Goal: Task Accomplishment & Management: Complete application form

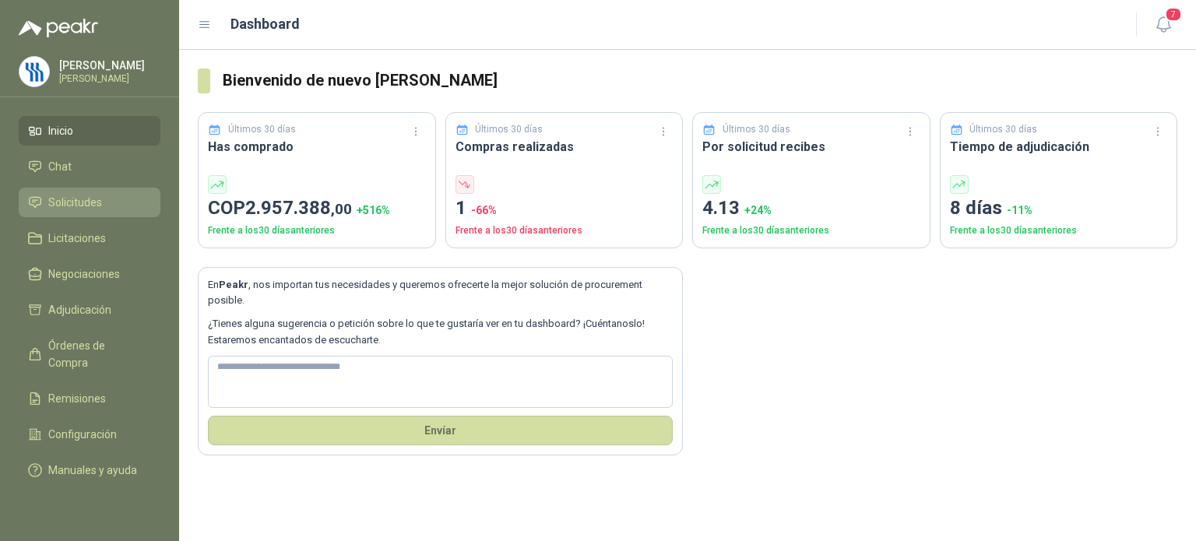
click at [65, 211] on link "Solicitudes" at bounding box center [90, 203] width 142 height 30
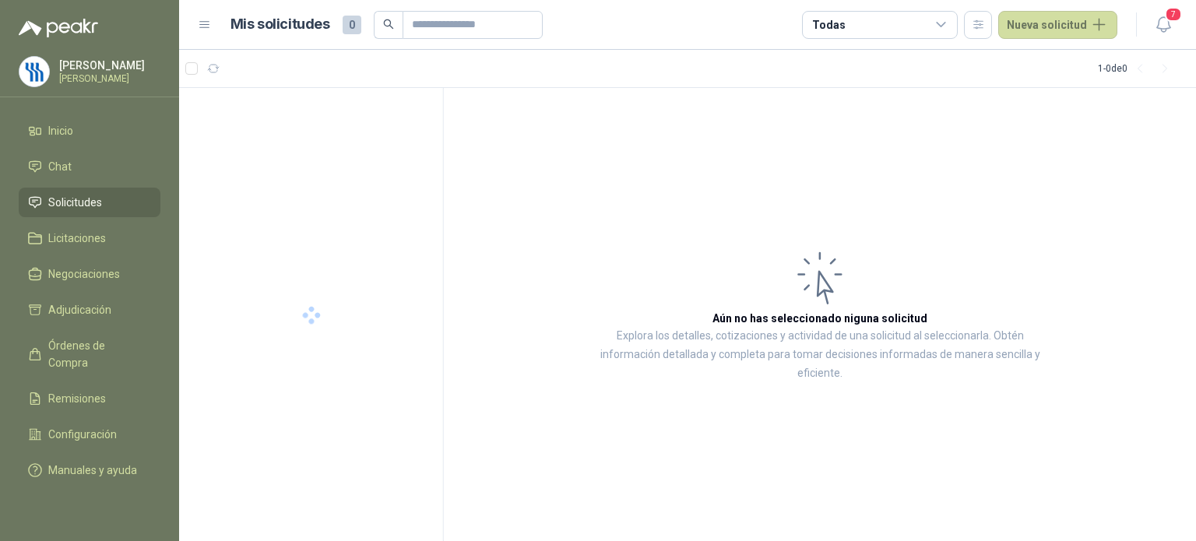
click at [68, 202] on span "Solicitudes" at bounding box center [75, 202] width 54 height 17
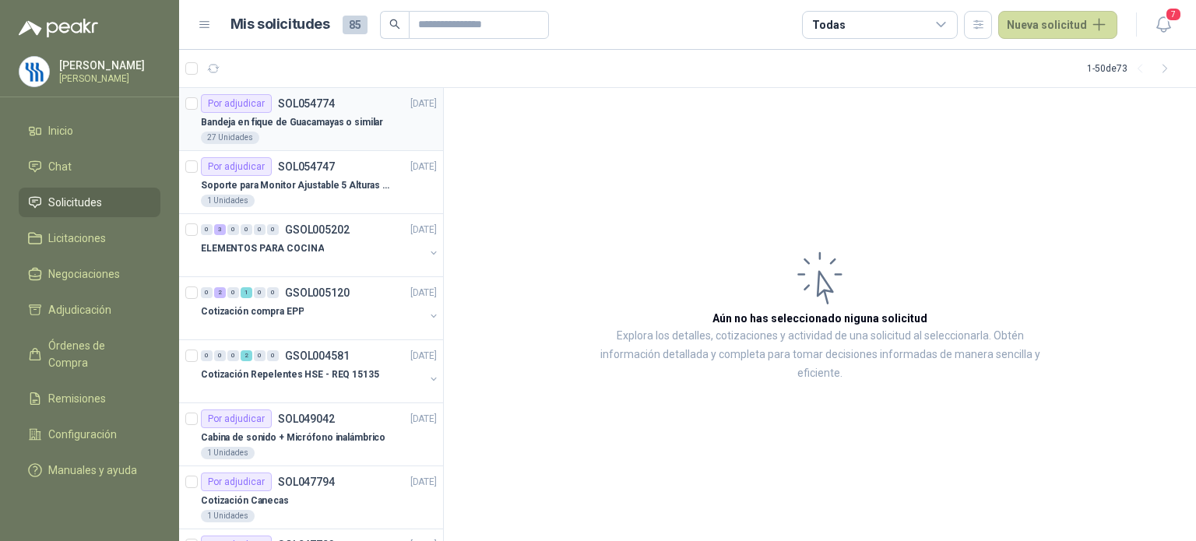
click at [314, 124] on p "Bandeja en fique de Guacamayas o similar" at bounding box center [292, 122] width 182 height 15
click at [306, 117] on p "Bandeja en fique de Guacamayas o similar" at bounding box center [292, 122] width 182 height 15
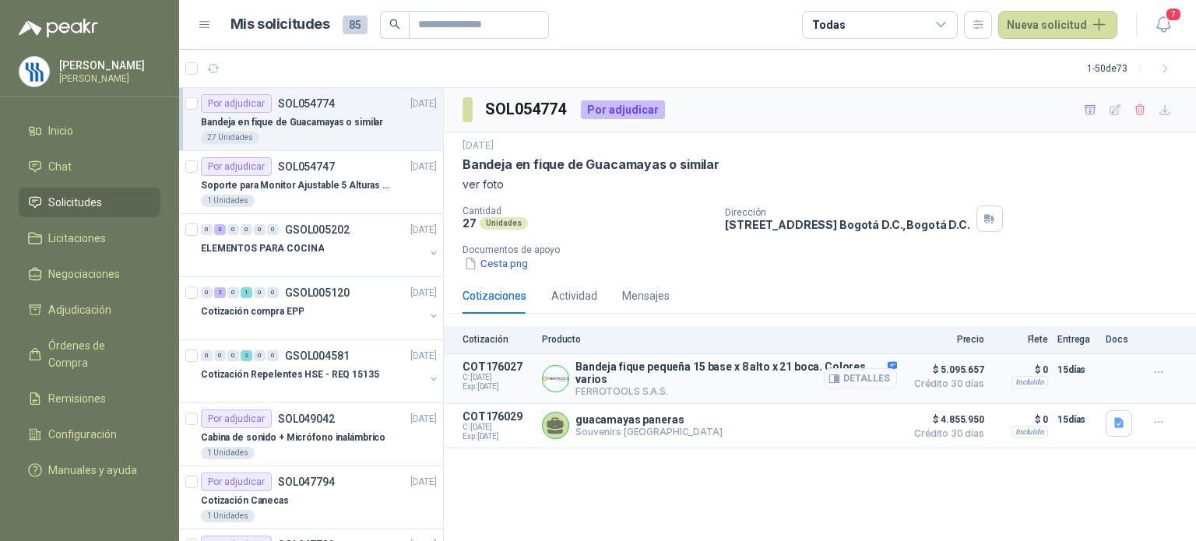
click at [632, 370] on p "Bandeja fique pequeña 15 base x 8 alto x 21 boca. Colores varios" at bounding box center [737, 373] width 322 height 25
click at [484, 374] on span "C: [DATE]" at bounding box center [498, 377] width 70 height 9
click at [844, 423] on button "Detalles" at bounding box center [860, 425] width 73 height 21
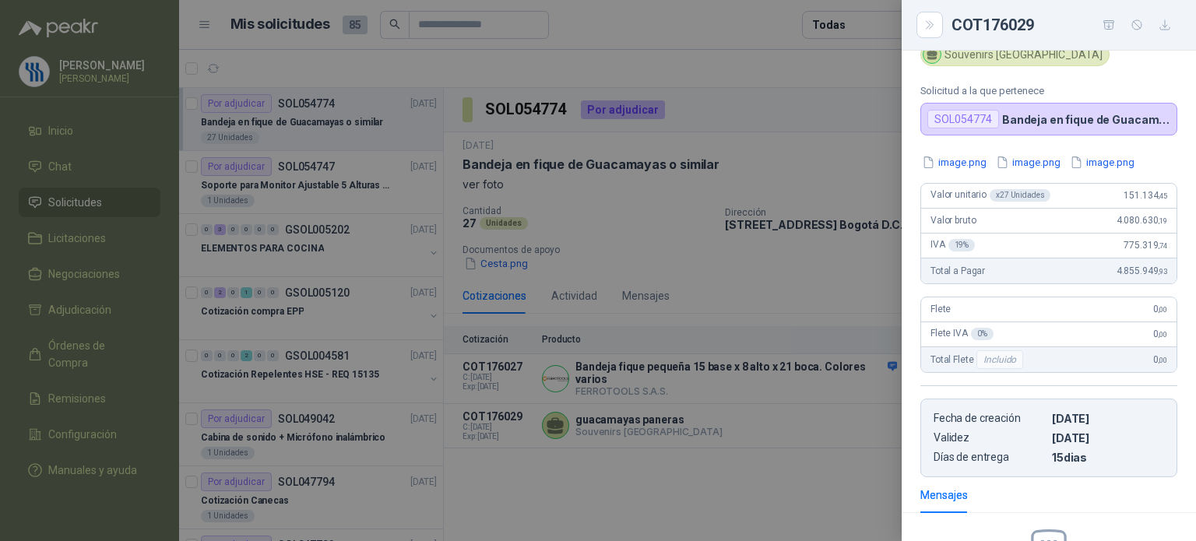
scroll to position [44, 0]
click at [753, 374] on div at bounding box center [598, 270] width 1196 height 541
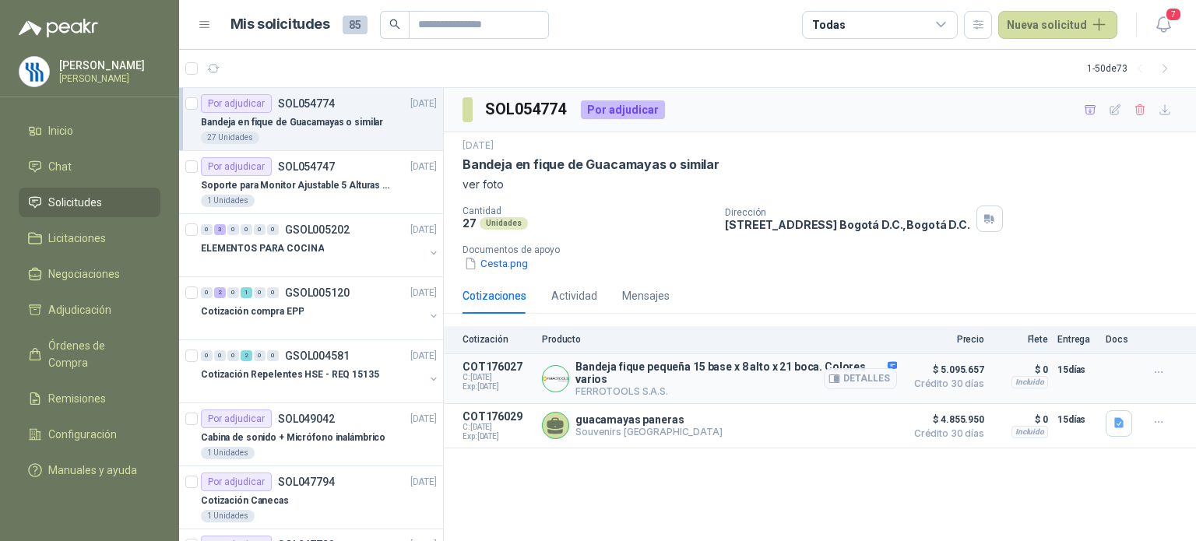
click at [778, 376] on p "Bandeja fique pequeña 15 base x 8 alto x 21 boca. Colores varios" at bounding box center [737, 373] width 322 height 25
click at [1114, 429] on icon "button" at bounding box center [1119, 423] width 13 height 13
click at [1096, 361] on button "image.png" at bounding box center [1089, 358] width 68 height 16
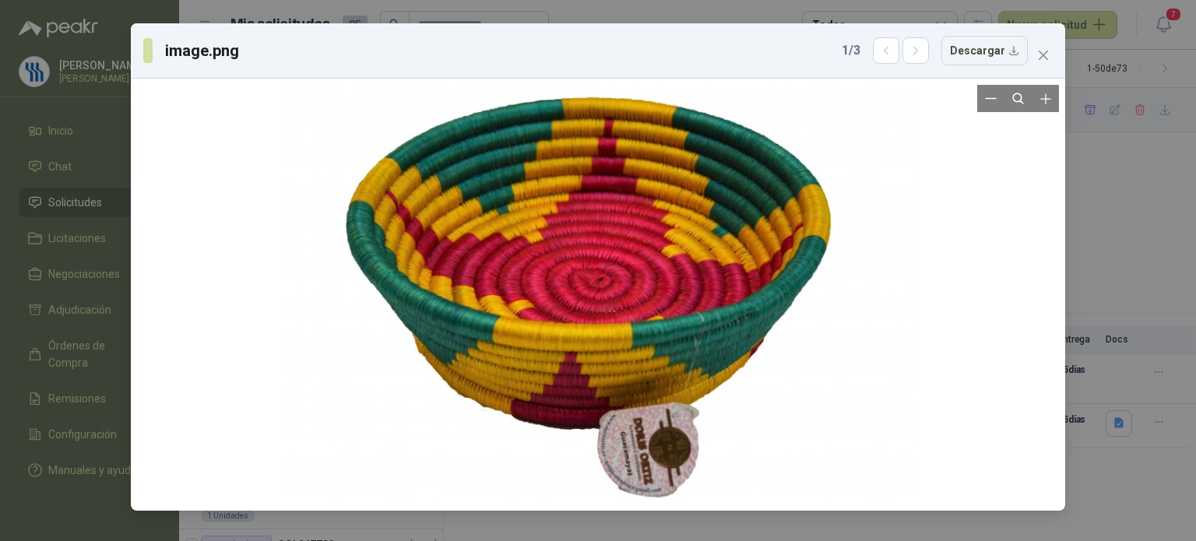
drag, startPoint x: 574, startPoint y: 251, endPoint x: 312, endPoint y: 270, distance: 262.4
click at [312, 270] on div at bounding box center [598, 295] width 629 height 420
click at [106, 138] on div "image.png 1 / 3 Descargar" at bounding box center [598, 270] width 1196 height 541
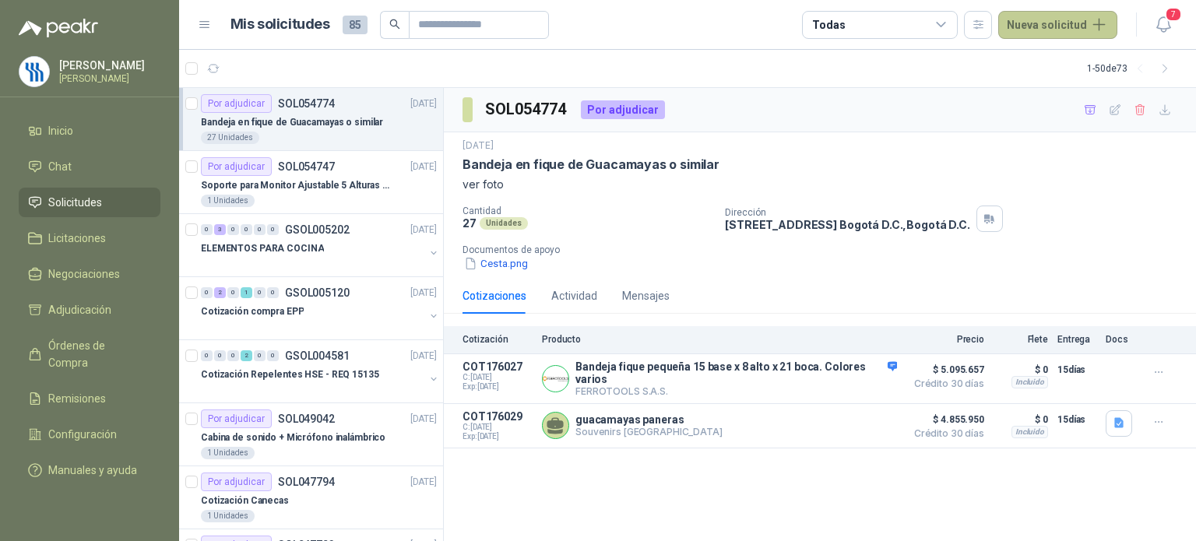
click at [1096, 19] on button "Nueva solicitud" at bounding box center [1057, 25] width 119 height 28
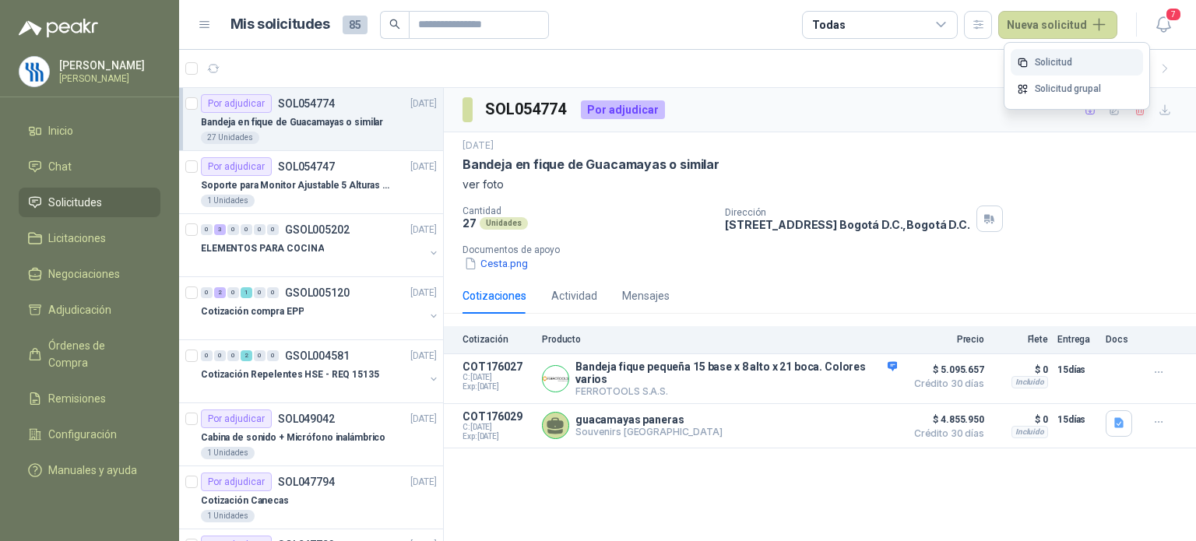
click at [1069, 69] on link "Solicitud" at bounding box center [1077, 62] width 132 height 27
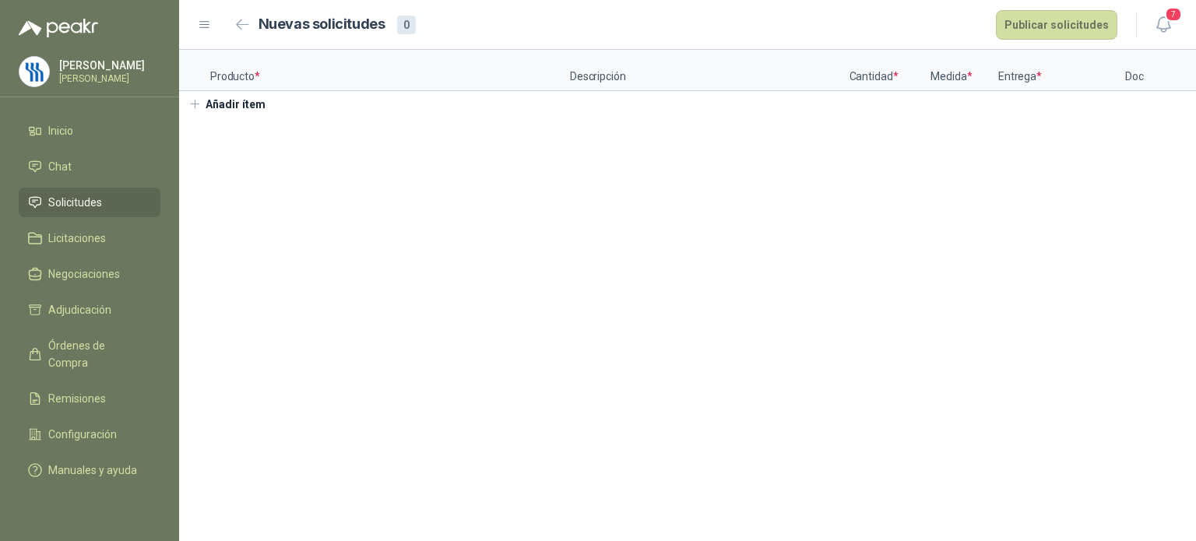
click at [203, 101] on button "Añadir ítem" at bounding box center [227, 104] width 96 height 26
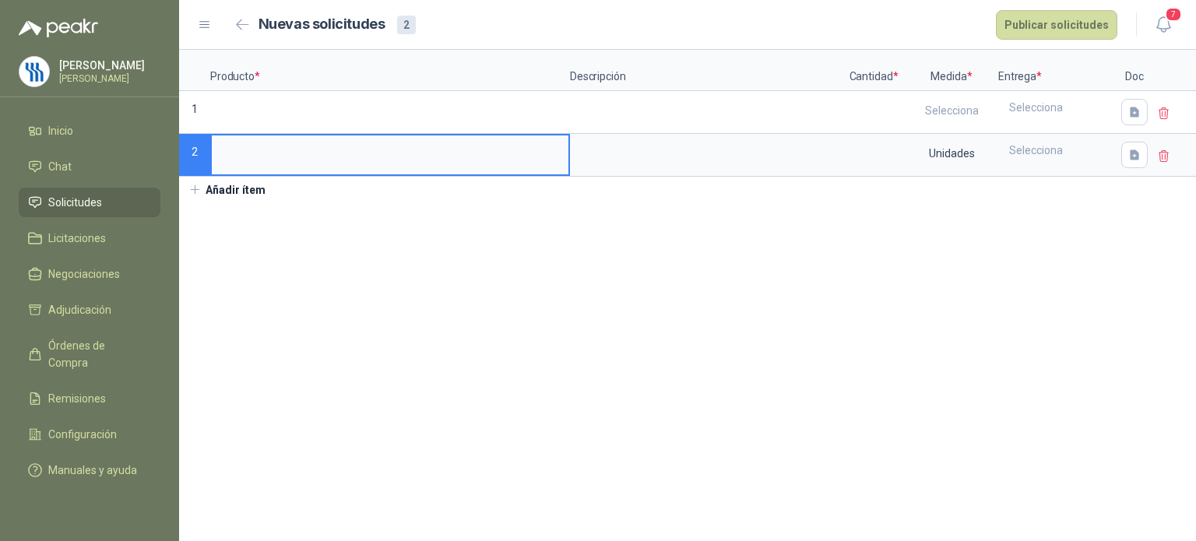
click at [1163, 150] on icon at bounding box center [1164, 157] width 14 height 14
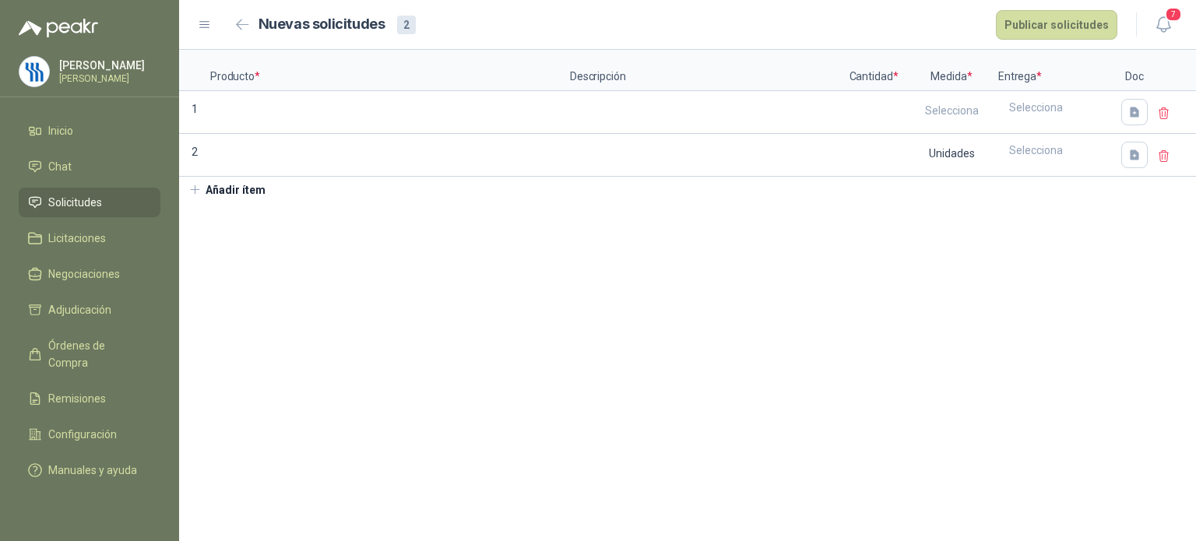
click at [1092, 234] on section "Producto * Descripción Cantidad * Medida * Entrega * Doc 1 Selecciona Seleccion…" at bounding box center [687, 295] width 1017 height 491
click at [1131, 113] on icon "button" at bounding box center [1134, 112] width 9 height 10
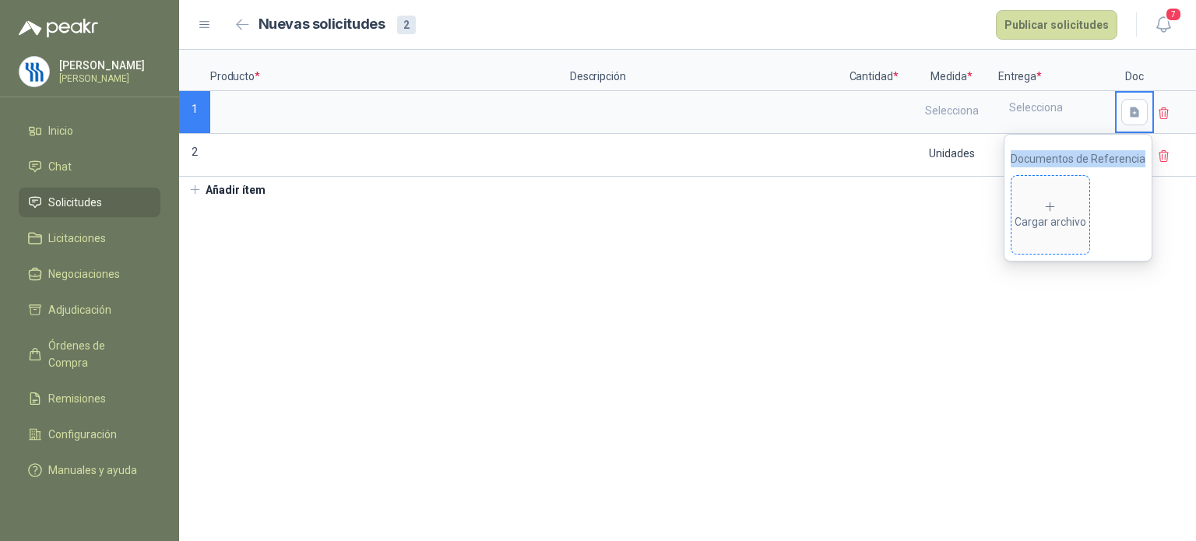
click at [1058, 204] on icon at bounding box center [1051, 207] width 14 height 14
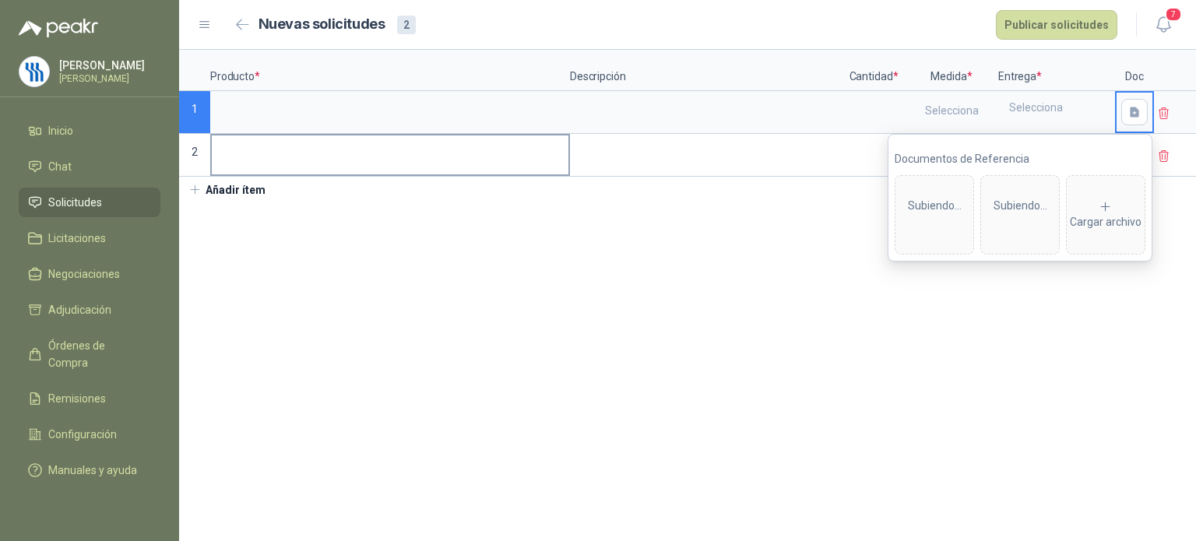
click at [428, 137] on input at bounding box center [390, 151] width 357 height 30
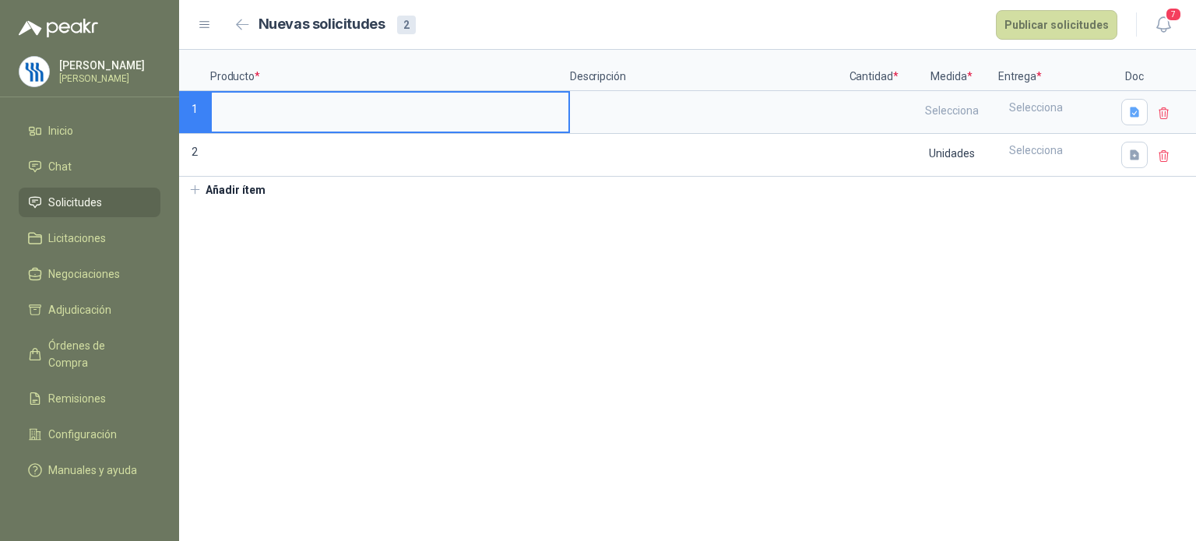
click at [410, 96] on input at bounding box center [390, 108] width 357 height 30
type input "*"
drag, startPoint x: 470, startPoint y: 111, endPoint x: 97, endPoint y: 88, distance: 373.0
click at [97, 88] on div "**********" at bounding box center [598, 270] width 1196 height 541
type input "**********"
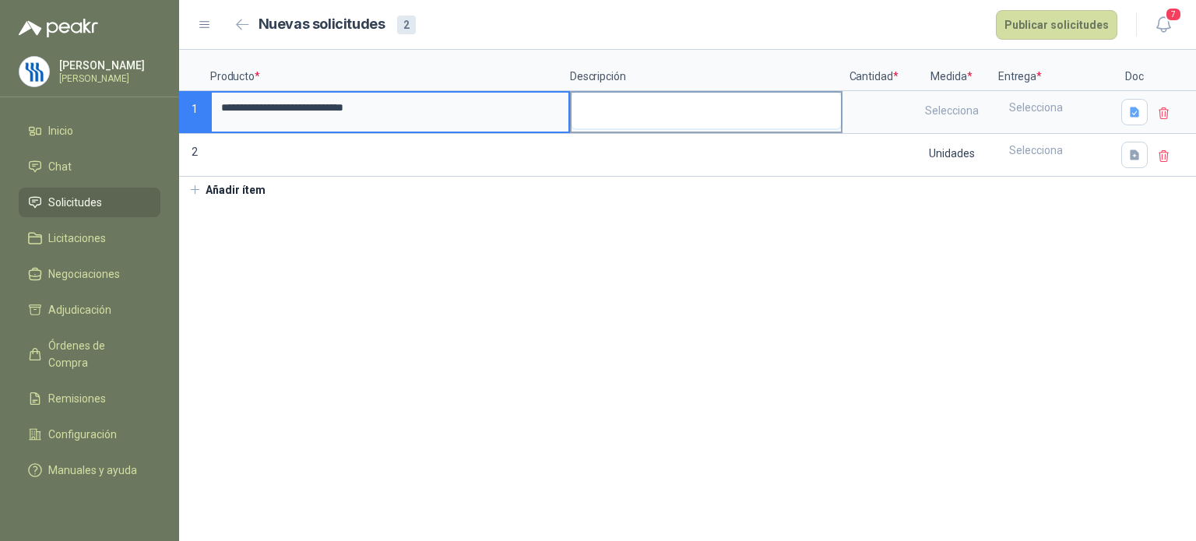
click at [615, 105] on textarea at bounding box center [706, 111] width 269 height 36
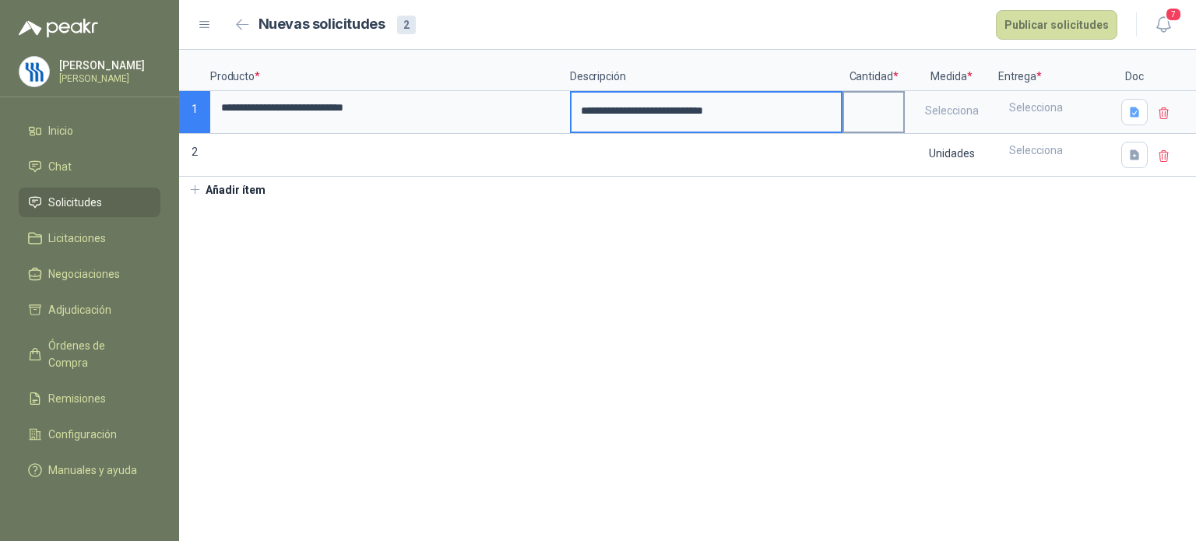
click at [871, 116] on input at bounding box center [873, 108] width 59 height 30
type input "**"
click at [1159, 153] on icon at bounding box center [1164, 157] width 14 height 14
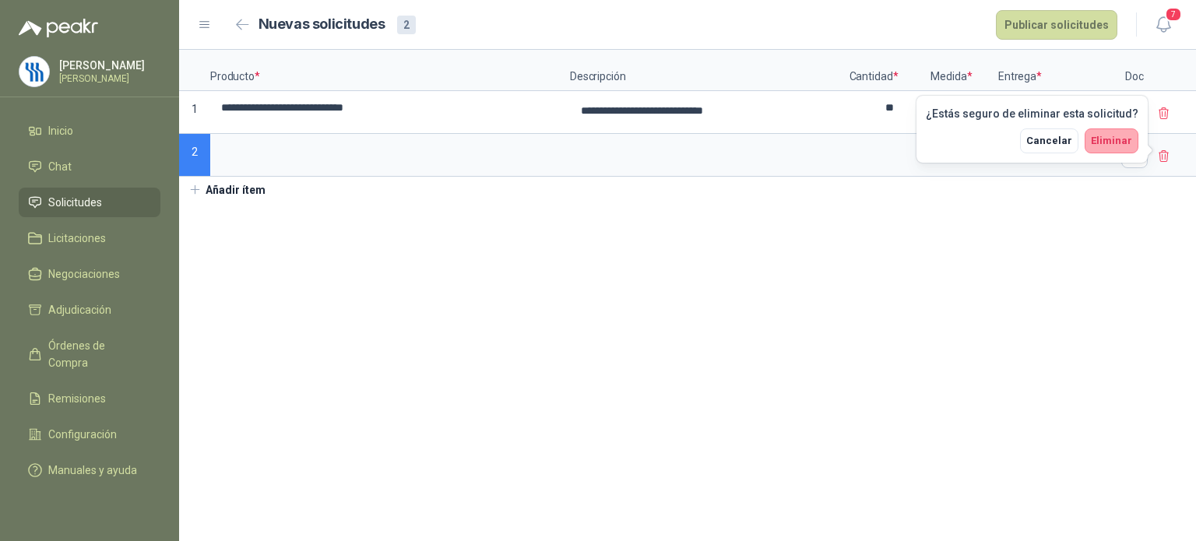
click at [1132, 139] on button "Eliminar" at bounding box center [1112, 141] width 54 height 25
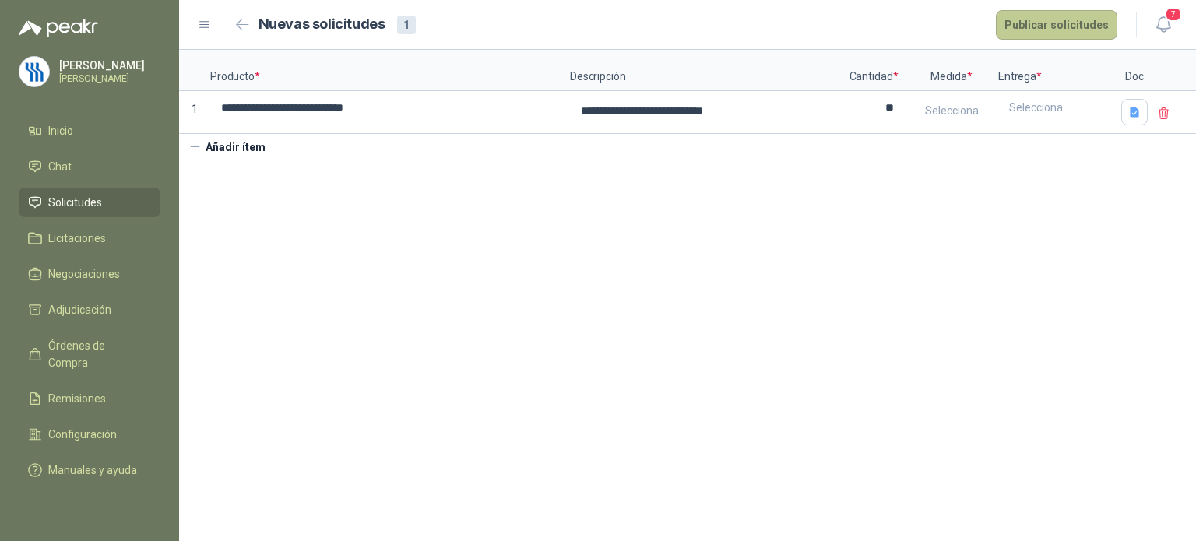
click at [1069, 19] on button "Publicar solicitudes" at bounding box center [1056, 25] width 121 height 30
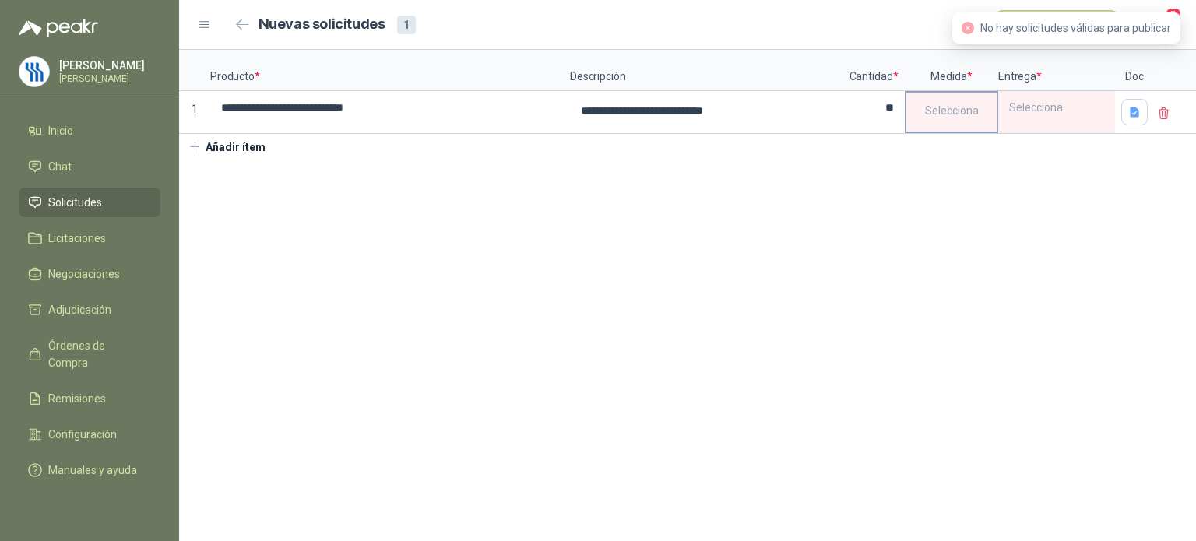
click at [953, 125] on div "Selecciona" at bounding box center [952, 111] width 90 height 36
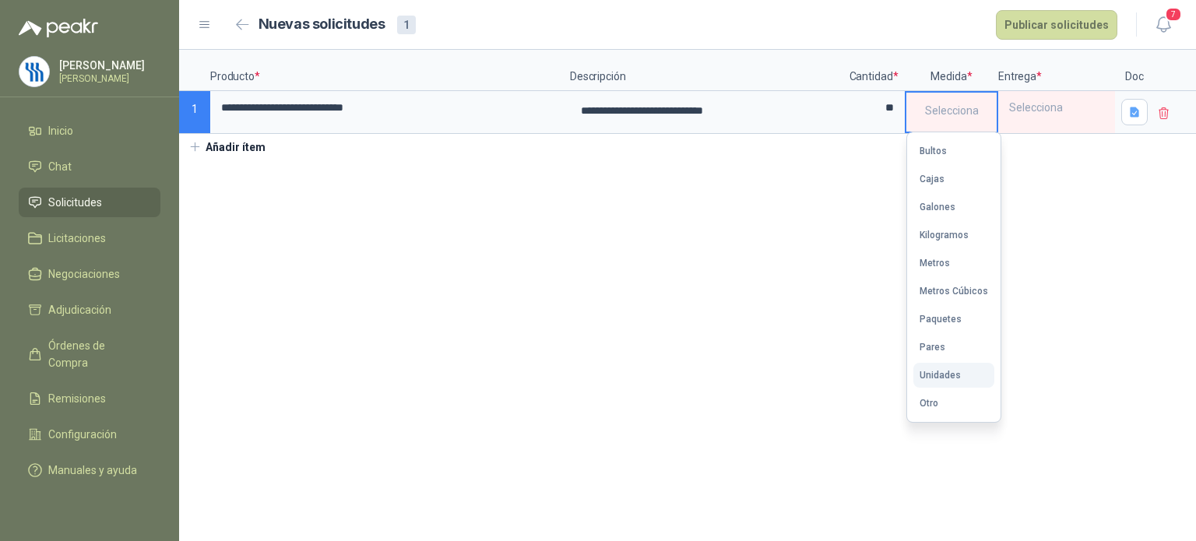
click at [939, 372] on div "Unidades" at bounding box center [940, 375] width 41 height 11
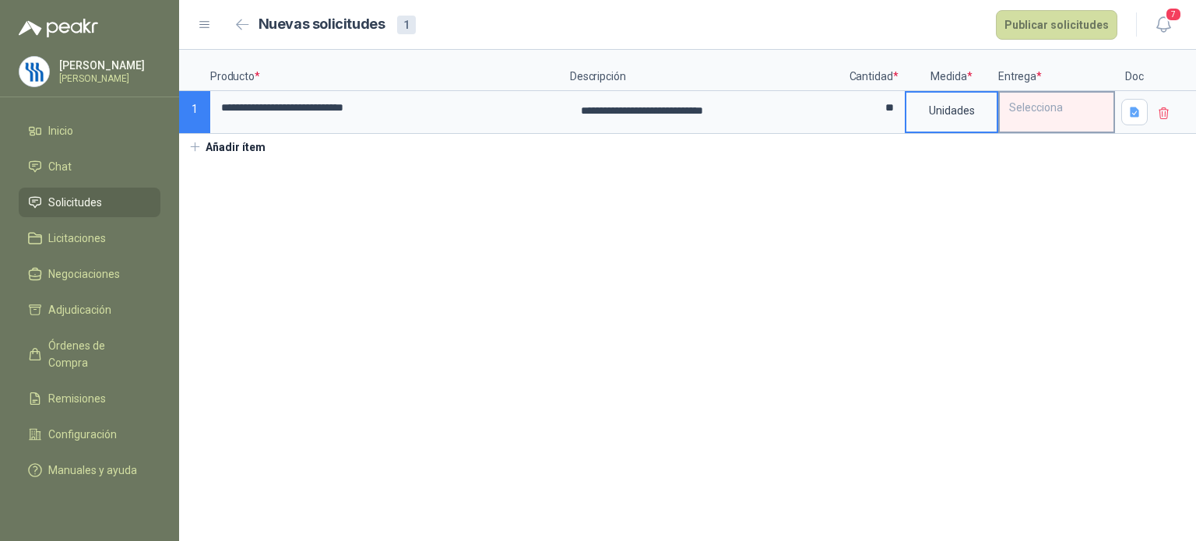
click at [1040, 121] on div "Selecciona" at bounding box center [1057, 108] width 114 height 30
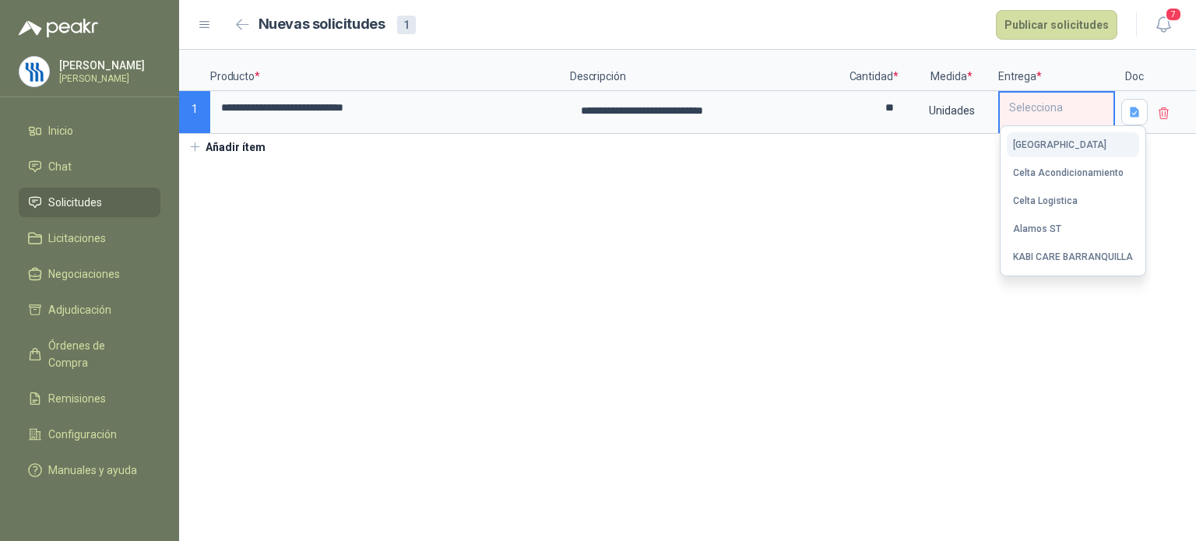
click at [1043, 145] on div "[GEOGRAPHIC_DATA]" at bounding box center [1059, 144] width 93 height 11
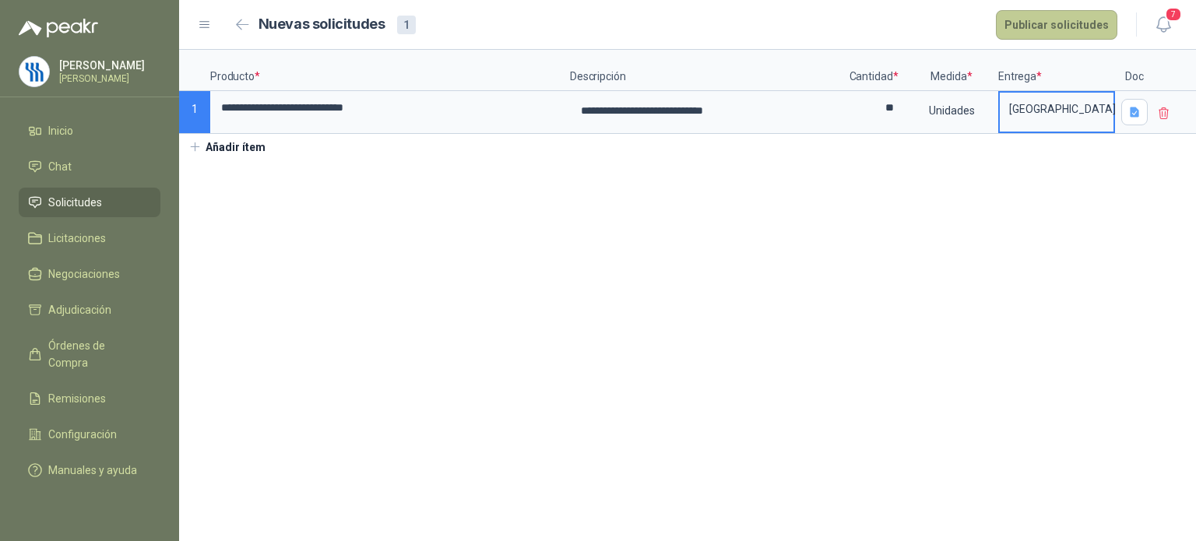
click at [1016, 22] on button "Publicar solicitudes" at bounding box center [1056, 25] width 121 height 30
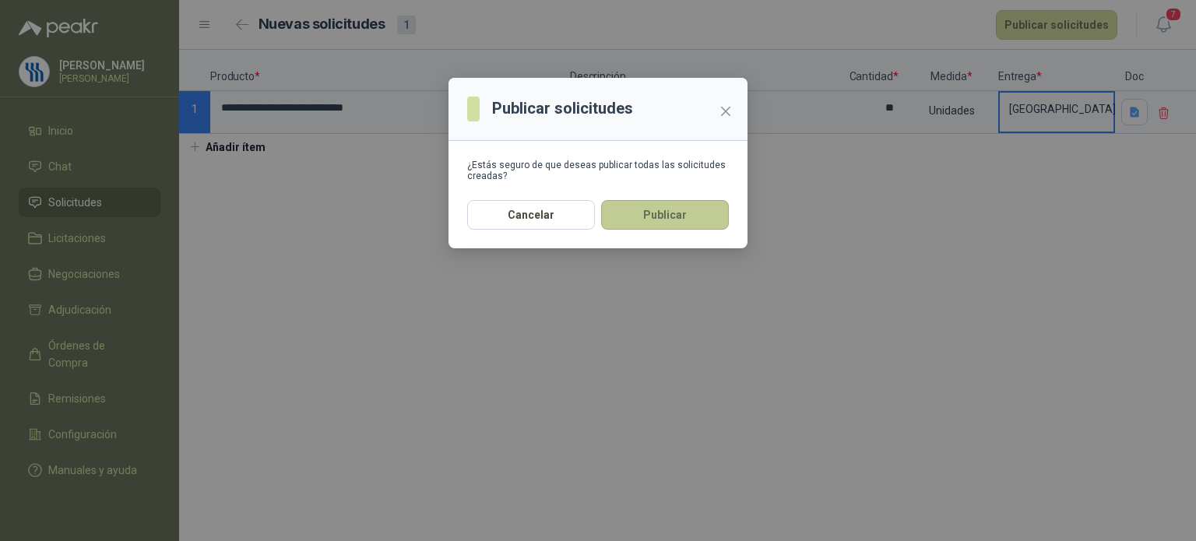
click at [658, 213] on button "Publicar" at bounding box center [665, 215] width 128 height 30
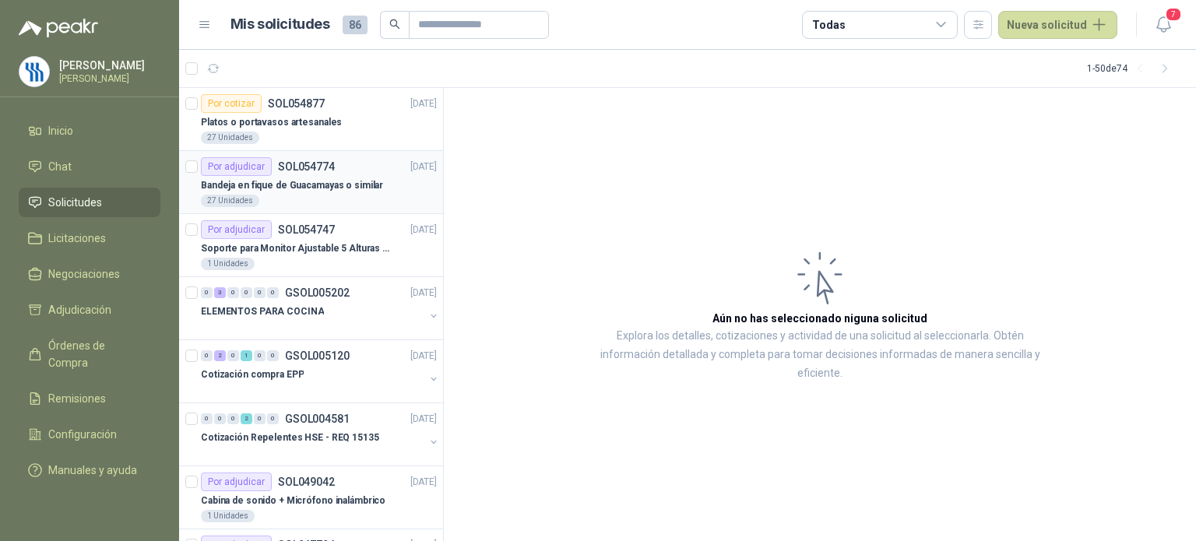
click at [330, 188] on p "Bandeja en fique de Guacamayas o similar" at bounding box center [292, 185] width 182 height 15
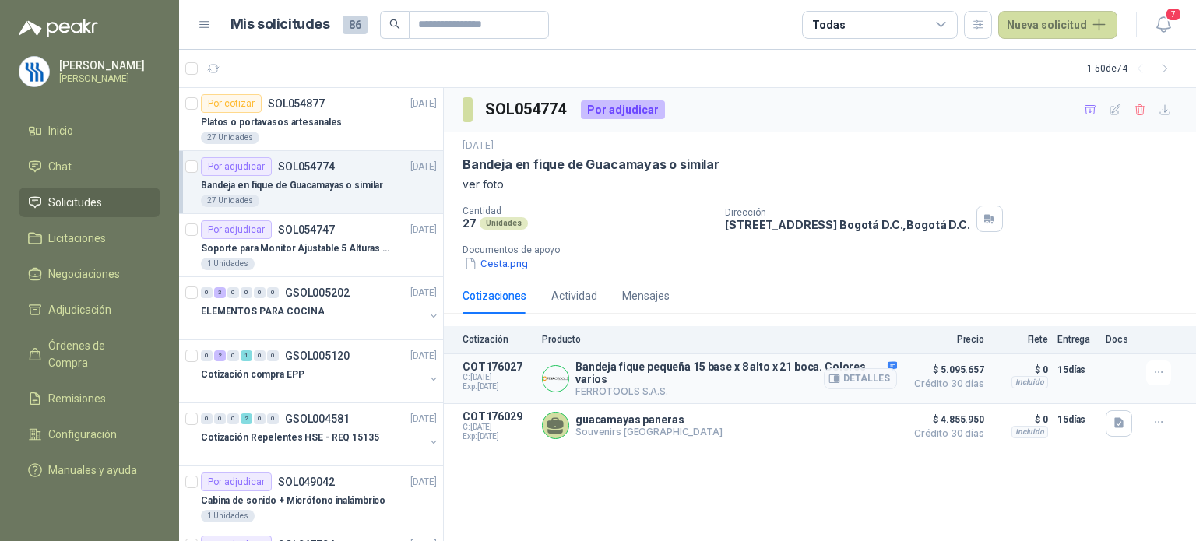
click at [776, 368] on p "Bandeja fique pequeña 15 base x 8 alto x 21 boca. Colores varios" at bounding box center [737, 373] width 322 height 25
click at [497, 375] on span "C: [DATE]" at bounding box center [498, 377] width 70 height 9
click at [1167, 372] on button "button" at bounding box center [1158, 373] width 25 height 25
click at [840, 382] on icon "button" at bounding box center [834, 379] width 10 height 8
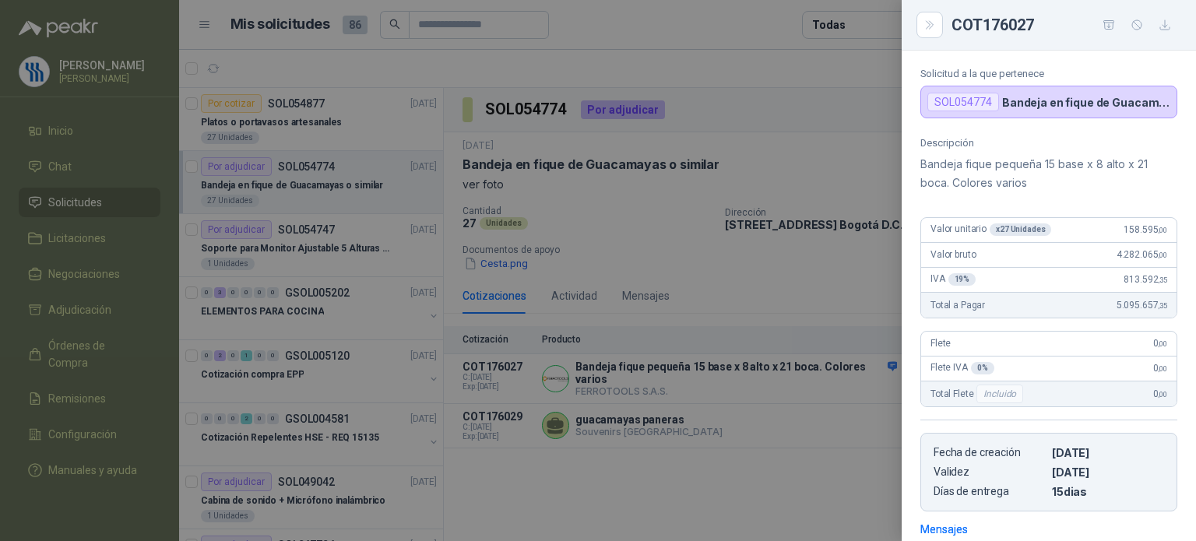
scroll to position [76, 0]
